Goal: Task Accomplishment & Management: Complete application form

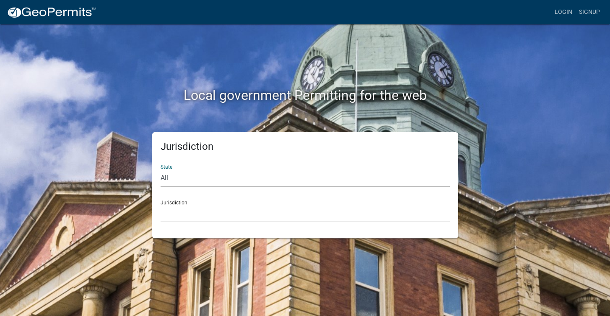
select select "[US_STATE]"
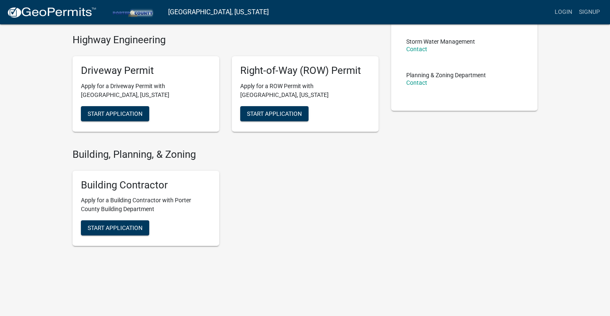
scroll to position [191, 0]
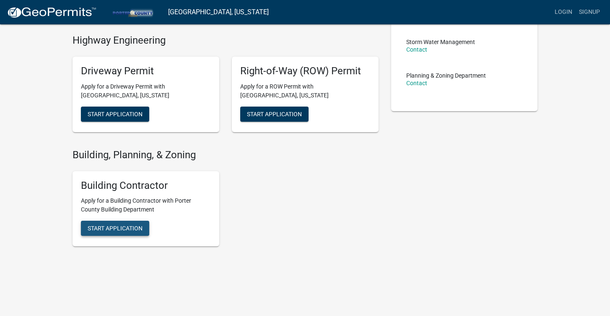
click at [141, 221] on button "Start Application" at bounding box center [115, 227] width 68 height 15
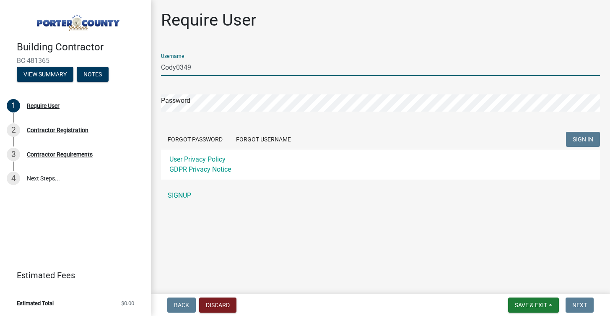
type input "Cody0349"
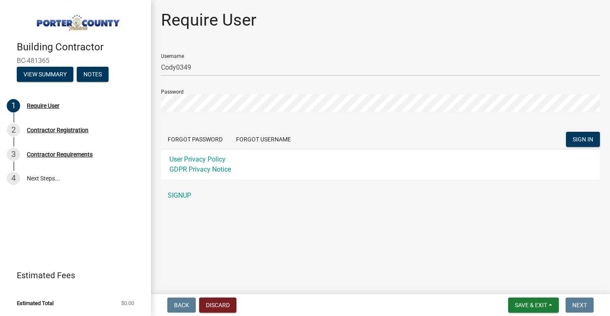
click at [586, 149] on div "User Privacy Policy GDPR Privacy Notice" at bounding box center [380, 164] width 439 height 31
click at [585, 143] on button "SIGN IN" at bounding box center [583, 139] width 34 height 15
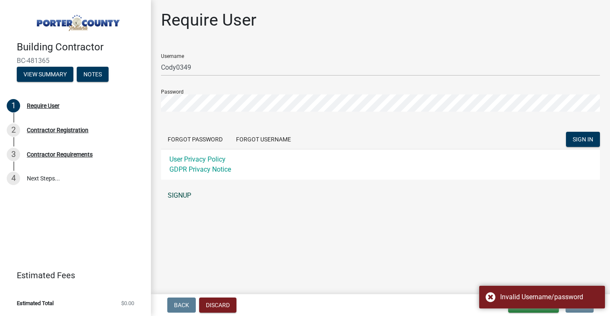
click at [181, 194] on link "SIGNUP" at bounding box center [380, 195] width 439 height 17
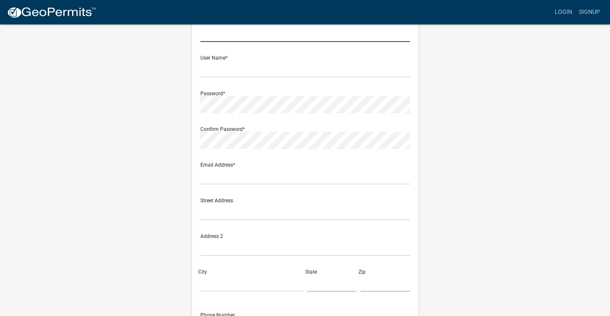
scroll to position [50, 0]
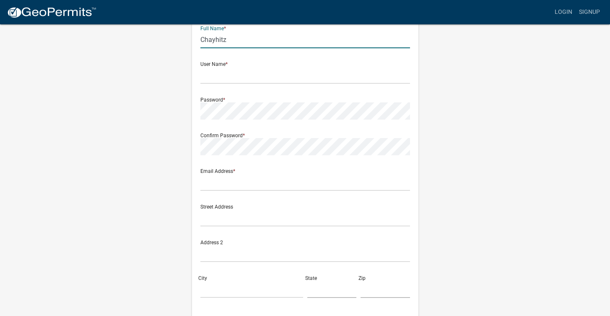
type input "Chayhitz"
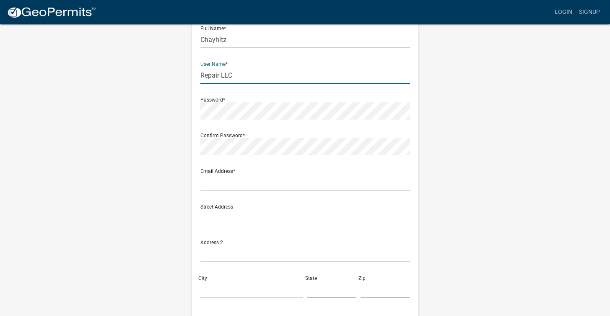
type input "Repair LLC"
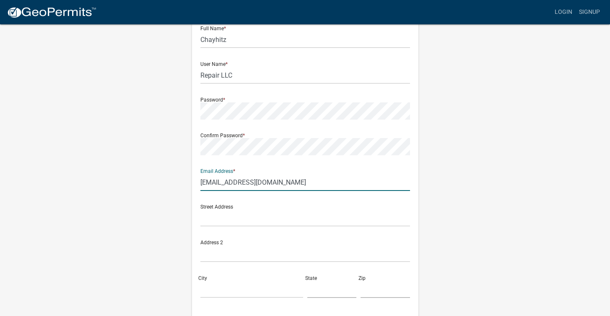
type input "[EMAIL_ADDRESS][DOMAIN_NAME]"
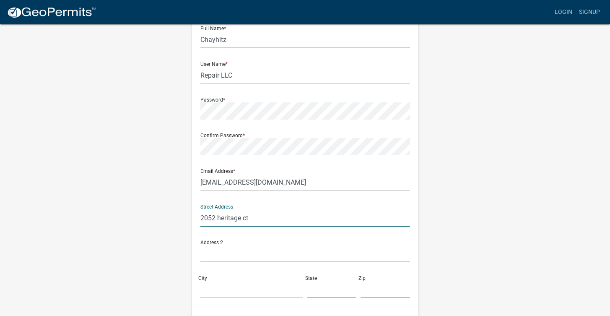
type input "2052 heritage ct"
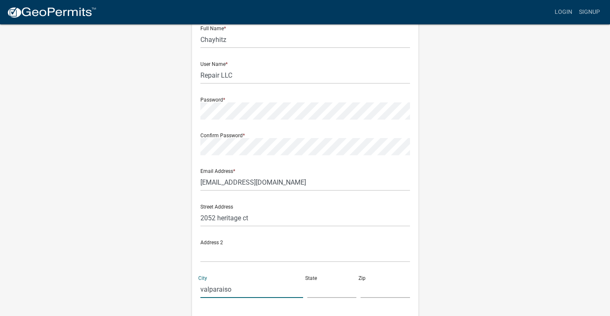
type input "valparaiso"
type input "in"
type input "46385"
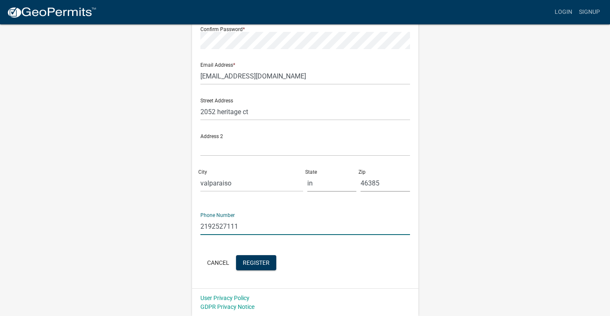
type input "2192527111"
click at [334, 263] on div "Cancel Register" at bounding box center [305, 263] width 210 height 17
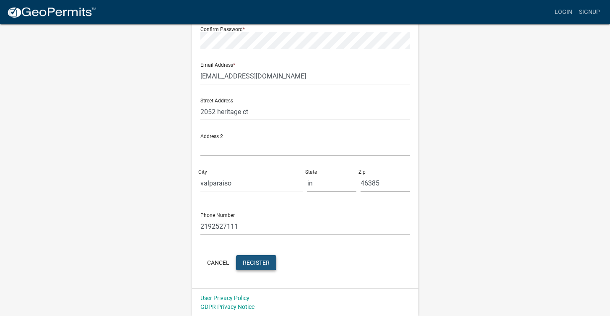
click at [270, 255] on button "Register" at bounding box center [256, 262] width 40 height 15
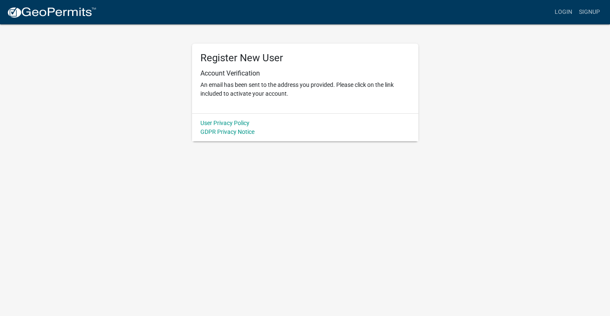
scroll to position [0, 0]
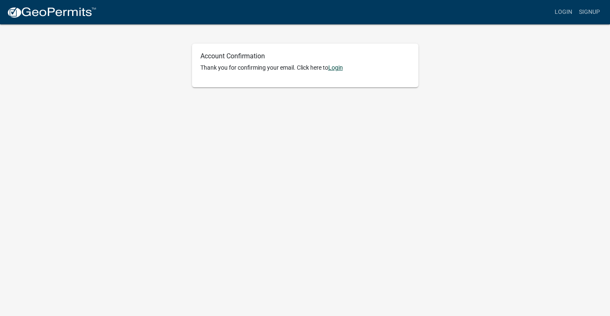
click at [343, 67] on link "Login" at bounding box center [335, 67] width 15 height 7
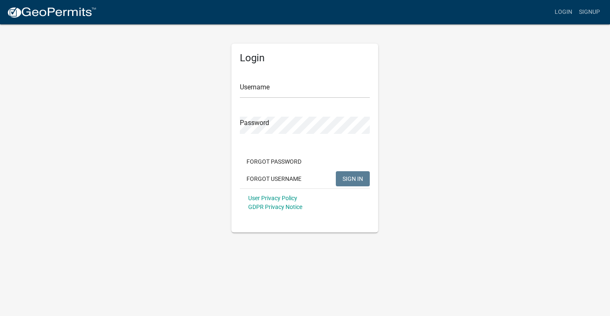
click at [296, 99] on form "Username Password Forgot Password Forgot Username SIGN IN User Privacy Policy G…" at bounding box center [305, 142] width 130 height 147
click at [353, 178] on button "SIGN IN" at bounding box center [353, 178] width 34 height 15
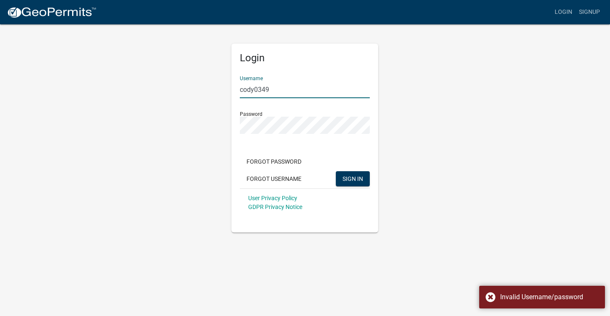
click at [280, 82] on input "cody0349" at bounding box center [305, 89] width 130 height 17
click at [279, 94] on input "cody0349" at bounding box center [305, 89] width 130 height 17
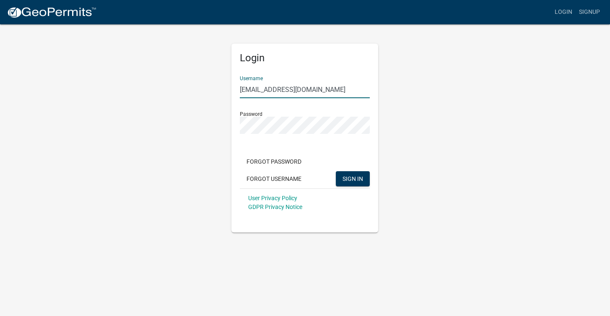
type input "[EMAIL_ADDRESS][DOMAIN_NAME]"
click at [353, 178] on button "SIGN IN" at bounding box center [353, 178] width 34 height 15
click at [288, 176] on button "Forgot Username" at bounding box center [274, 178] width 68 height 15
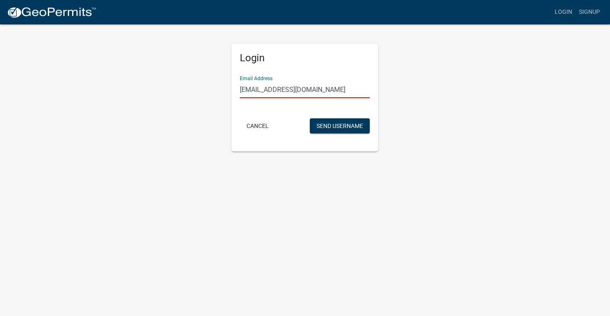
type input "[EMAIL_ADDRESS][DOMAIN_NAME]"
click at [339, 125] on button "Send Username" at bounding box center [340, 125] width 60 height 15
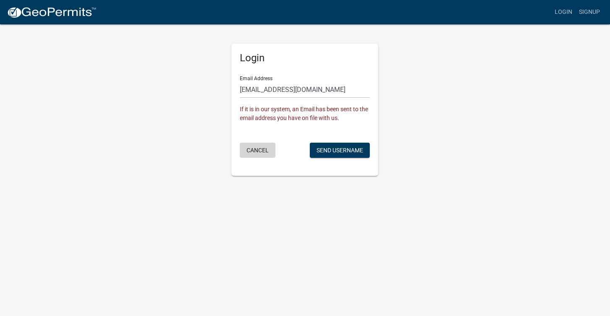
click at [264, 147] on button "Cancel" at bounding box center [258, 150] width 36 height 15
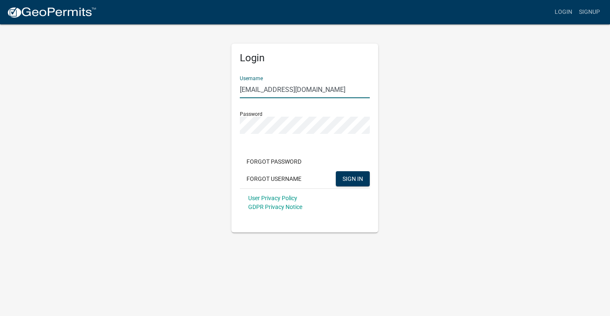
click at [300, 91] on input "[EMAIL_ADDRESS][DOMAIN_NAME]" at bounding box center [305, 89] width 130 height 17
paste input "Repair LLC"
type input "Repair LLC"
click at [347, 177] on span "SIGN IN" at bounding box center [352, 178] width 21 height 7
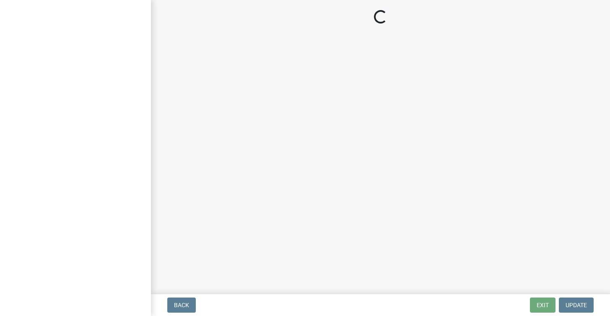
select select "in"
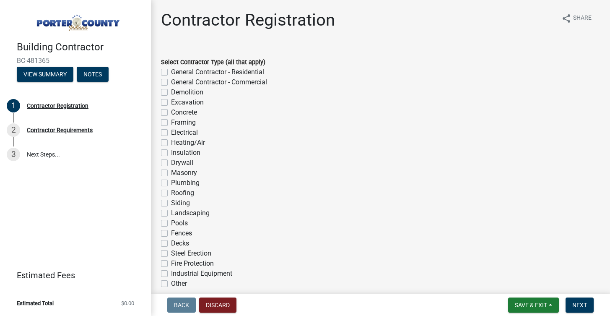
click at [215, 76] on label "General Contractor - Residential" at bounding box center [217, 72] width 93 height 10
click at [176, 73] on input "General Contractor - Residential" at bounding box center [173, 69] width 5 height 5
checkbox input "true"
checkbox input "false"
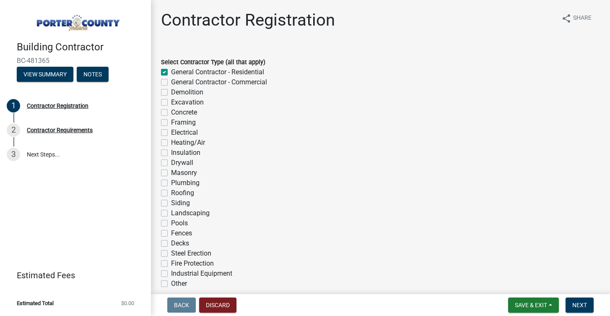
checkbox input "false"
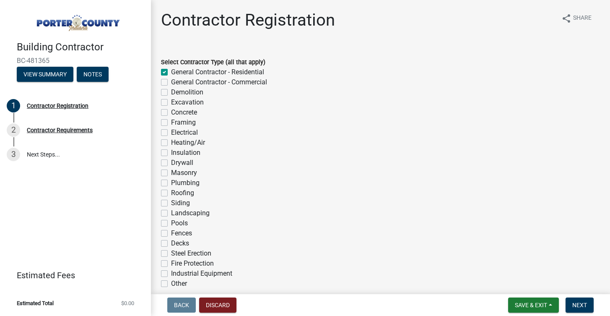
checkbox input "false"
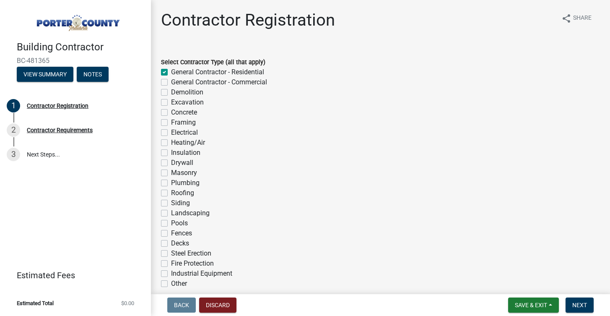
checkbox input "false"
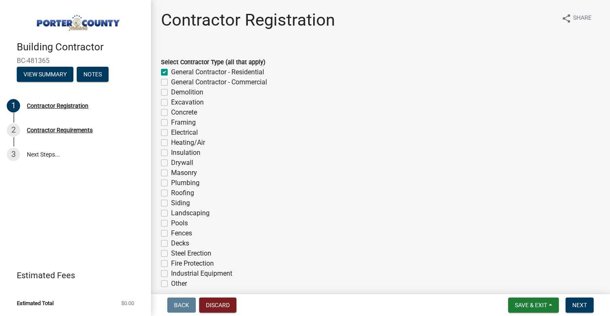
checkbox input "false"
click at [198, 140] on label "Heating/Air" at bounding box center [188, 142] width 34 height 10
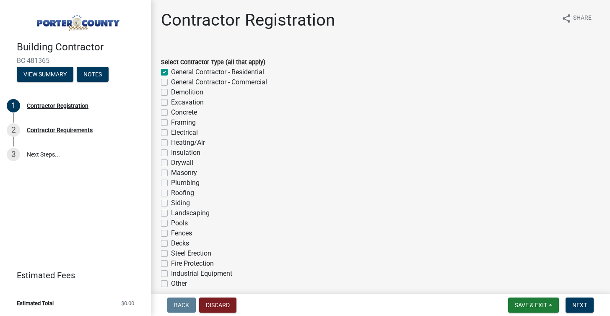
click at [176, 140] on input "Heating/Air" at bounding box center [173, 139] width 5 height 5
checkbox input "true"
checkbox input "false"
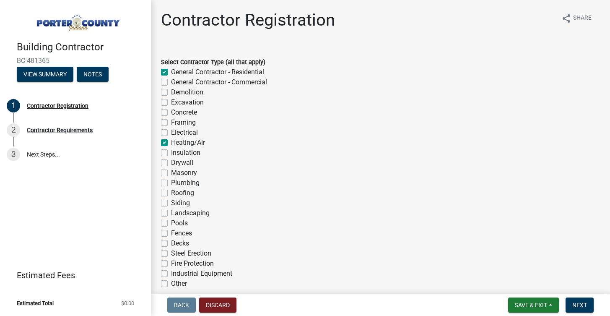
checkbox input "false"
checkbox input "true"
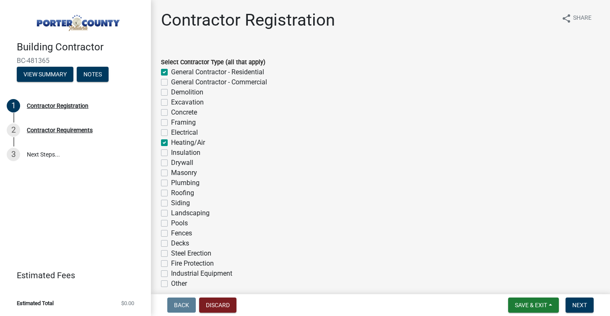
checkbox input "false"
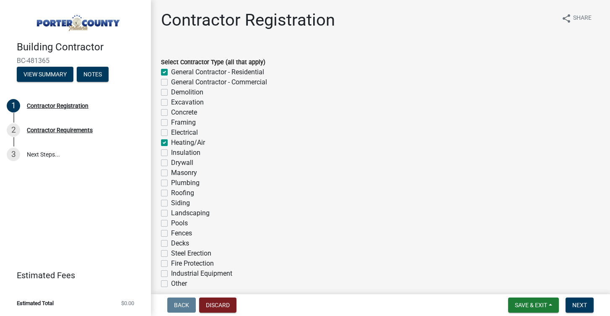
checkbox input "false"
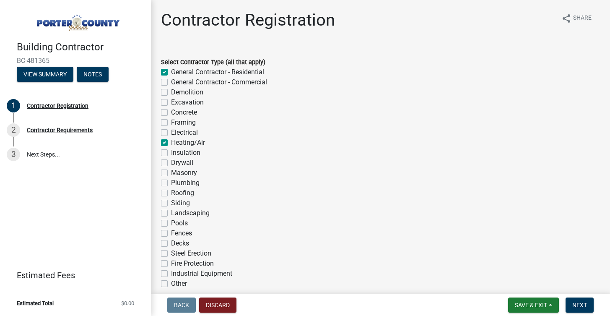
checkbox input "false"
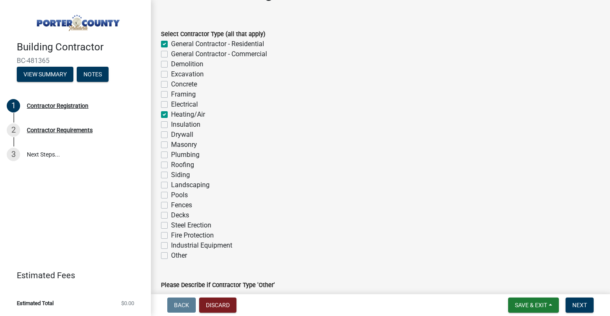
scroll to position [40, 0]
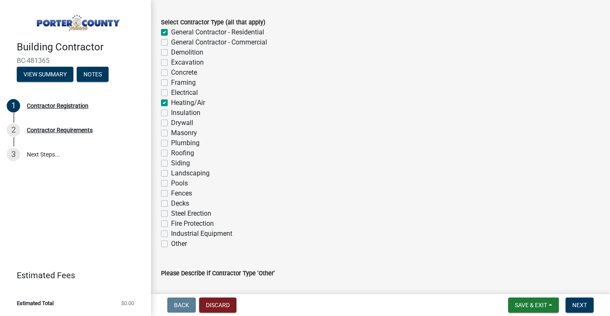
click at [179, 204] on label "Decks" at bounding box center [180, 203] width 18 height 10
click at [176, 204] on input "Decks" at bounding box center [173, 200] width 5 height 5
checkbox input "true"
checkbox input "false"
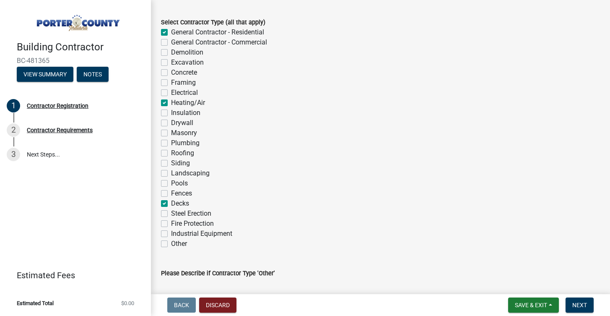
checkbox input "false"
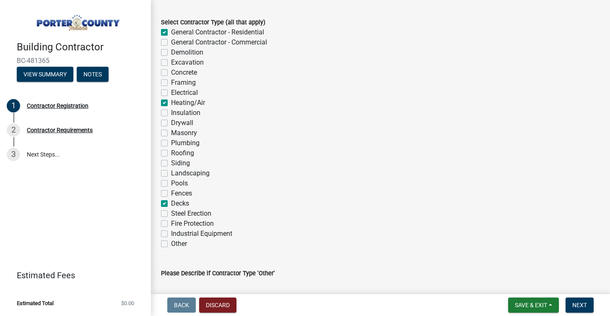
checkbox input "true"
checkbox input "false"
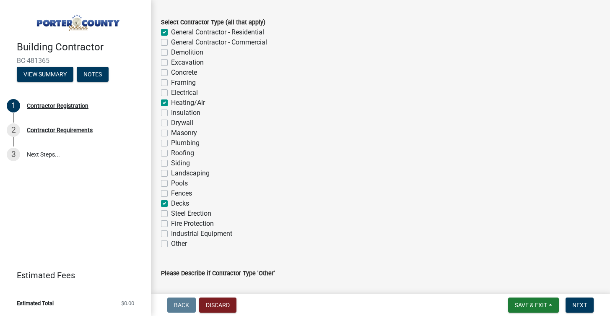
checkbox input "false"
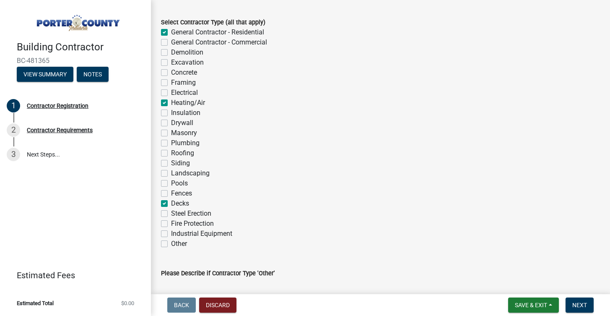
checkbox input "true"
checkbox input "false"
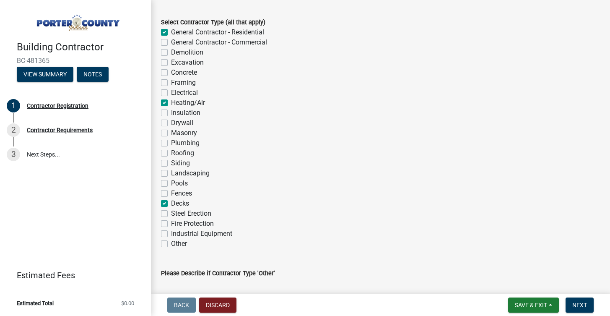
click at [183, 84] on label "Framing" at bounding box center [183, 83] width 25 height 10
click at [176, 83] on input "Framing" at bounding box center [173, 80] width 5 height 5
checkbox input "true"
checkbox input "false"
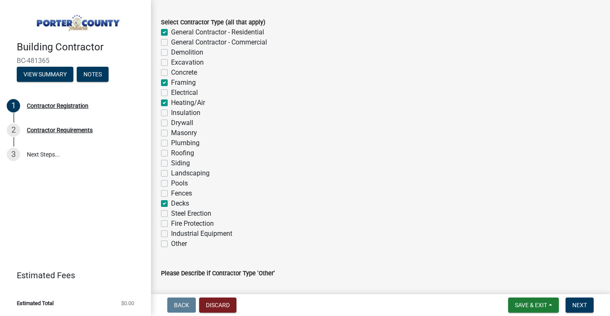
checkbox input "false"
checkbox input "true"
checkbox input "false"
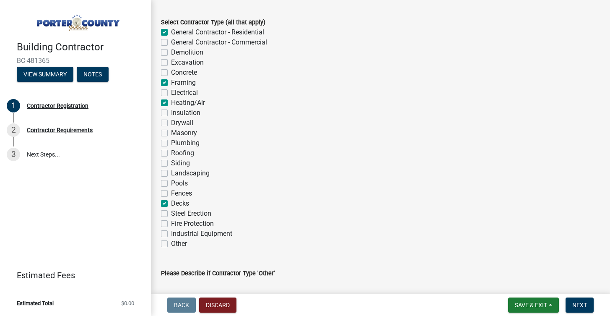
checkbox input "true"
checkbox input "false"
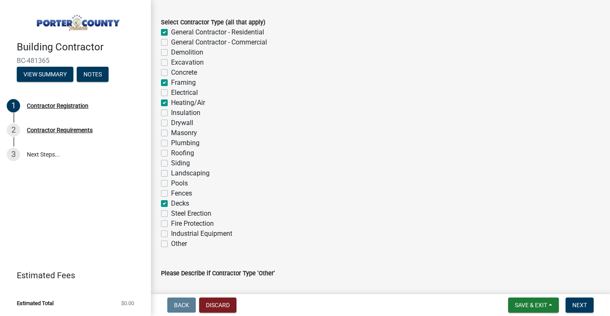
checkbox input "false"
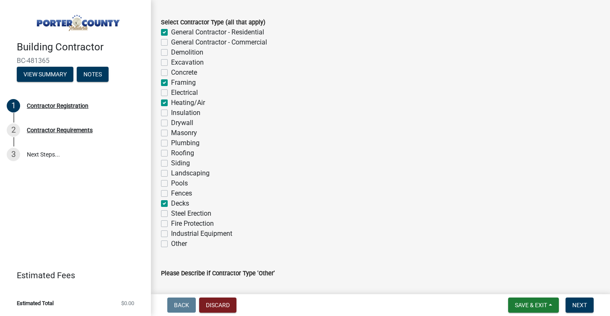
checkbox input "true"
checkbox input "false"
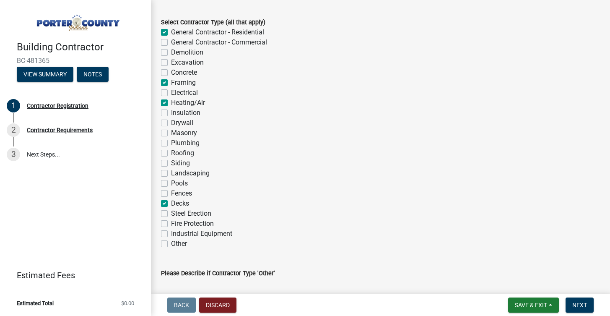
click at [181, 71] on label "Concrete" at bounding box center [184, 72] width 26 height 10
click at [176, 71] on input "Concrete" at bounding box center [173, 69] width 5 height 5
checkbox input "true"
checkbox input "false"
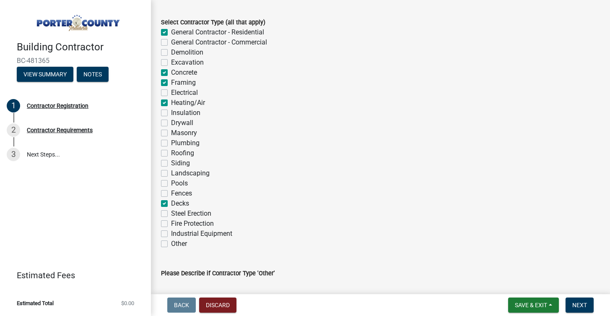
checkbox input "false"
checkbox input "true"
checkbox input "false"
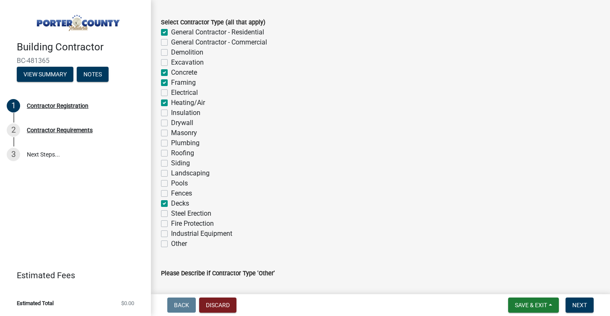
checkbox input "true"
checkbox input "false"
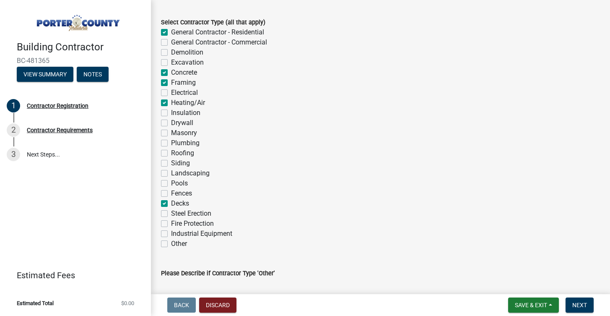
checkbox input "false"
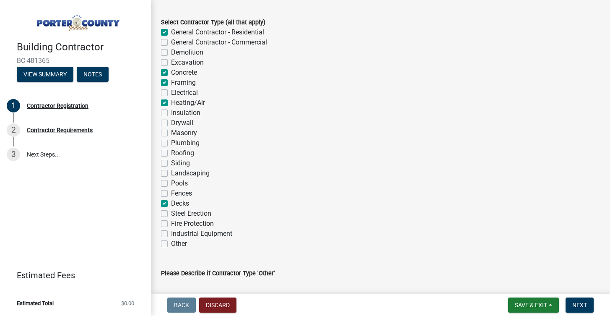
checkbox input "true"
checkbox input "false"
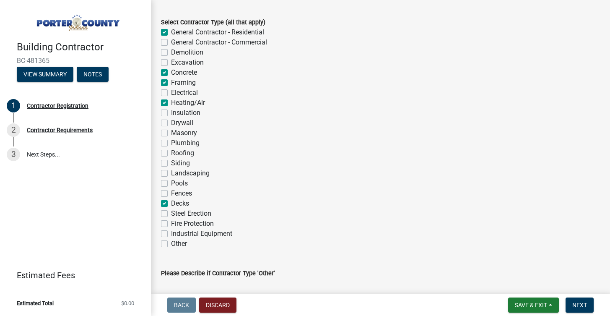
click at [181, 70] on label "Concrete" at bounding box center [184, 72] width 26 height 10
click at [176, 70] on input "Concrete" at bounding box center [173, 69] width 5 height 5
checkbox input "false"
checkbox input "true"
checkbox input "false"
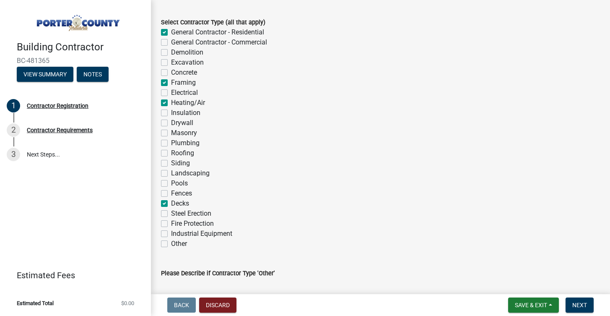
checkbox input "false"
checkbox input "true"
checkbox input "false"
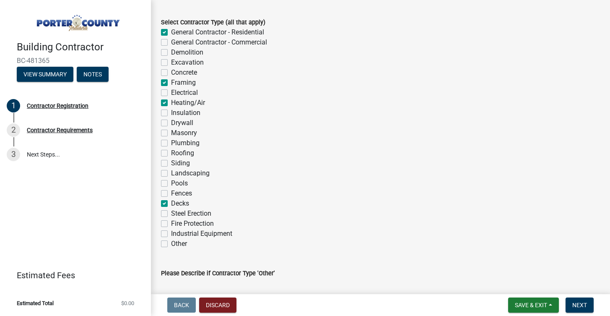
checkbox input "true"
checkbox input "false"
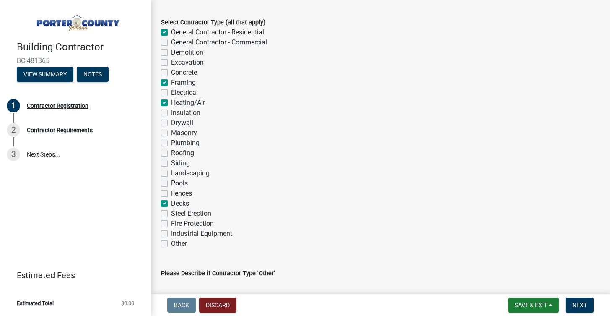
checkbox input "false"
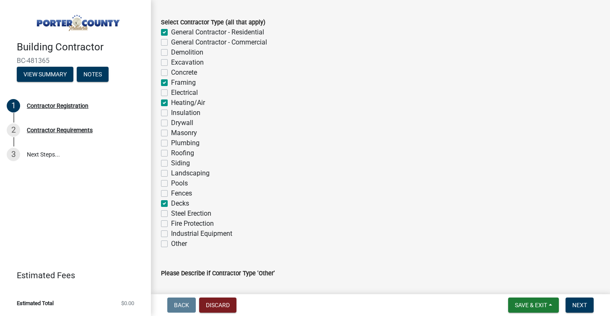
checkbox input "true"
checkbox input "false"
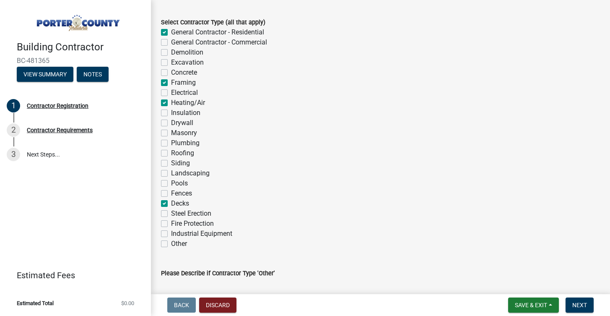
click at [182, 62] on label "Excavation" at bounding box center [187, 62] width 33 height 10
click at [176, 62] on input "Excavation" at bounding box center [173, 59] width 5 height 5
checkbox input "true"
checkbox input "false"
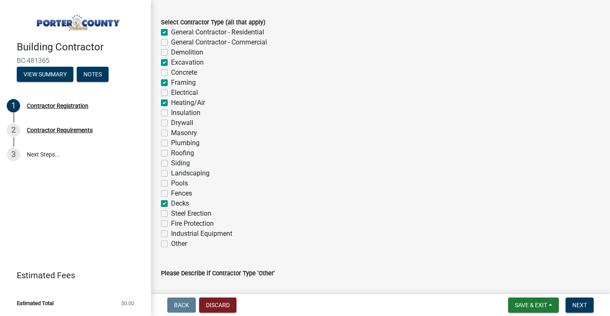
checkbox input "false"
checkbox input "true"
checkbox input "false"
checkbox input "true"
checkbox input "false"
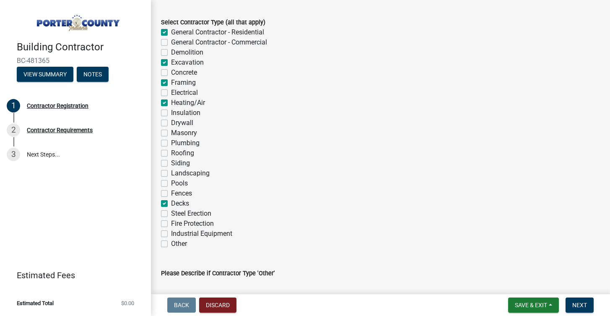
checkbox input "true"
checkbox input "false"
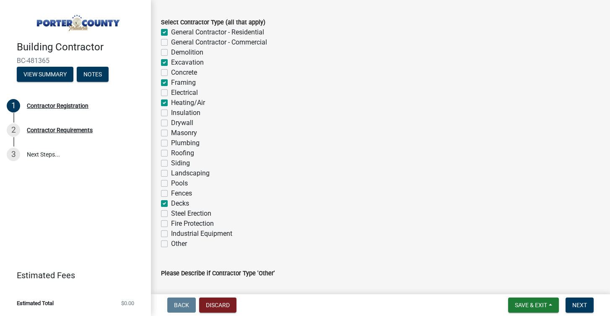
checkbox input "false"
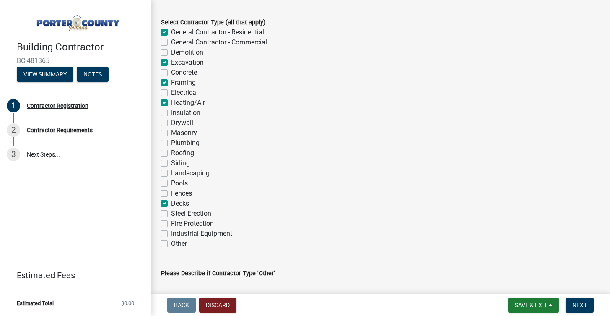
checkbox input "true"
checkbox input "false"
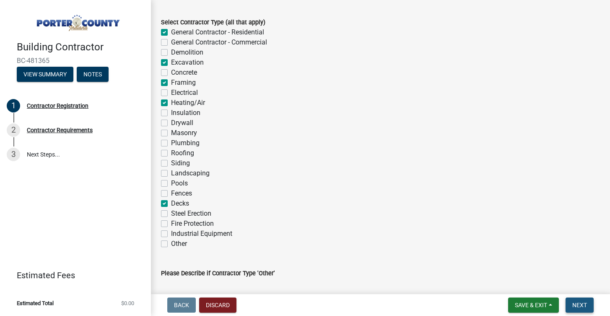
click at [570, 301] on button "Next" at bounding box center [579, 304] width 28 height 15
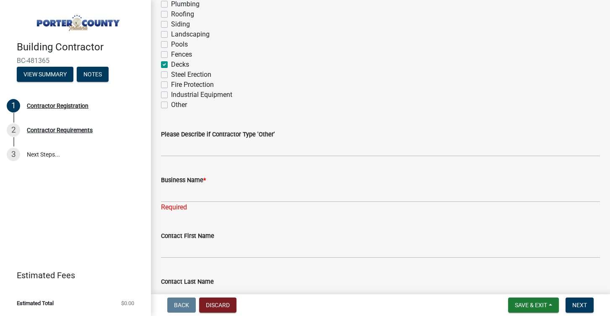
scroll to position [181, 0]
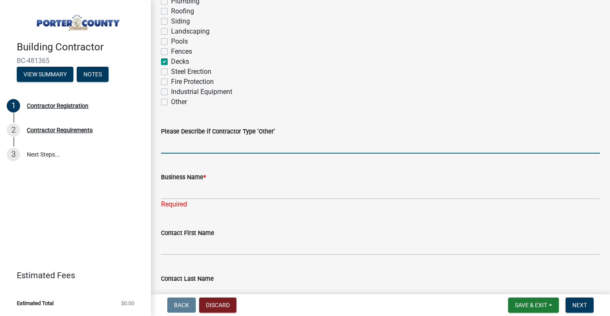
click at [362, 143] on input "Please Describe if Contractor Type 'Other'" at bounding box center [380, 144] width 439 height 17
click at [328, 187] on input "Business Name *" at bounding box center [380, 190] width 439 height 17
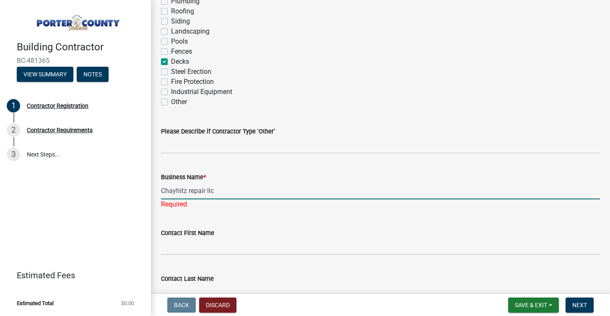
type input "Chayhitz repair llc"
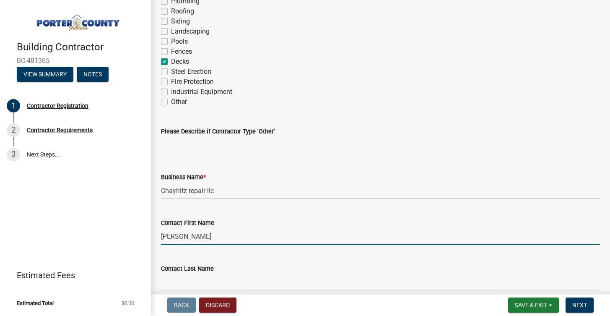
type input "[PERSON_NAME]"
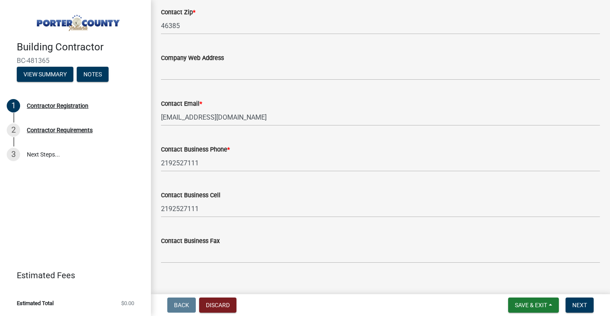
scroll to position [684, 0]
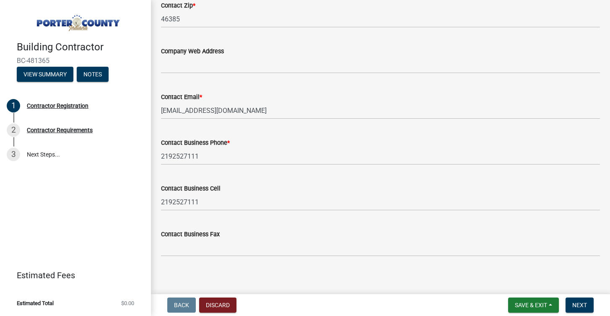
type input "Chayhitz"
click at [278, 70] on input "Company Web Address" at bounding box center [380, 64] width 439 height 17
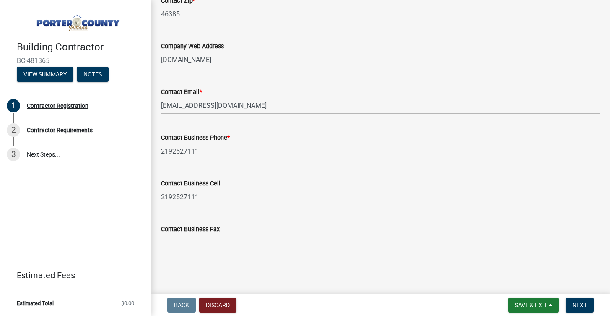
scroll to position [689, 0]
type input "chayhitzrepairin.com"
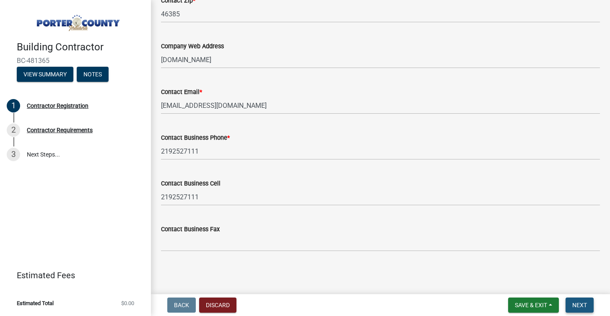
click at [583, 303] on span "Next" at bounding box center [579, 304] width 15 height 7
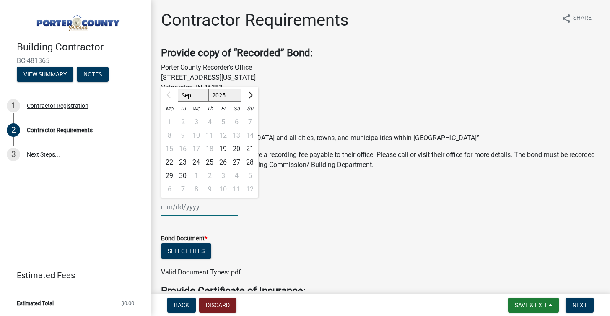
click at [194, 203] on div "Sep Oct Nov Dec 2025 2026 2027 2028 2029 2030 2031 2032 2033 2034 2035 2036 203…" at bounding box center [199, 206] width 77 height 17
click at [220, 152] on div "19" at bounding box center [222, 148] width 13 height 13
type input "09/19/2025"
click at [222, 212] on input "09/19/2025" at bounding box center [199, 206] width 77 height 17
select select "2027"
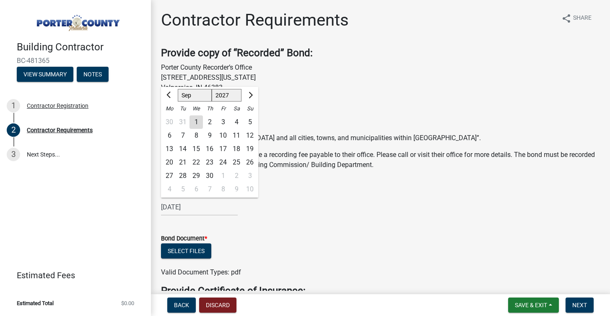
click at [222, 149] on div "17" at bounding box center [222, 148] width 13 height 13
type input "09/17/2027"
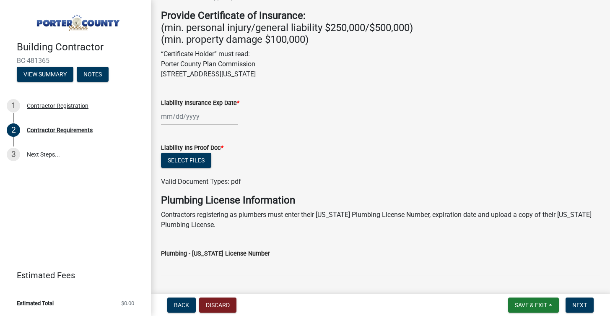
scroll to position [276, 0]
